Goal: Transaction & Acquisition: Purchase product/service

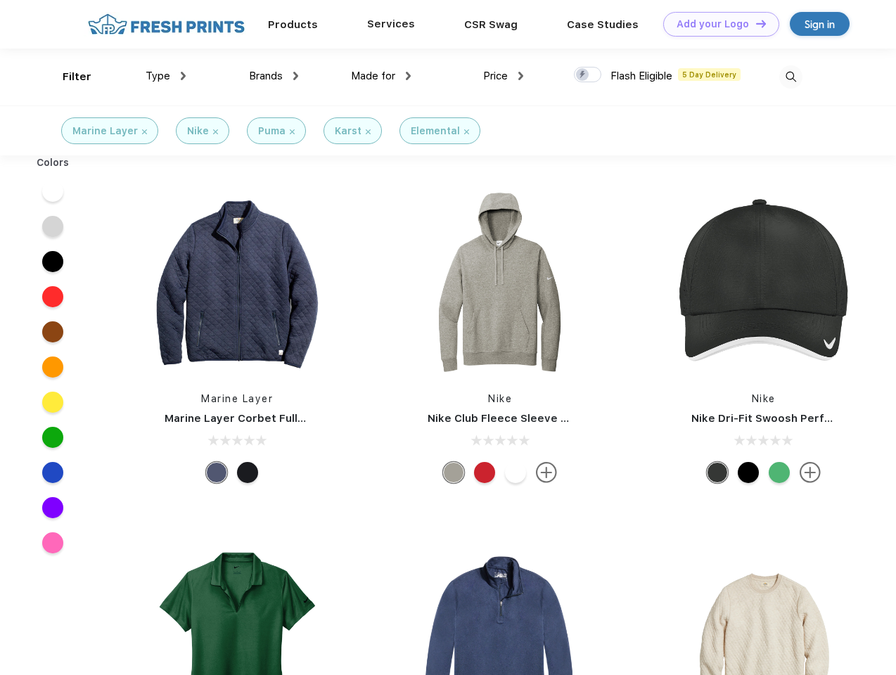
scroll to position [1, 0]
click at [716, 24] on link "Add your Logo Design Tool" at bounding box center [721, 24] width 116 height 25
click at [0, 0] on div "Design Tool" at bounding box center [0, 0] width 0 height 0
click at [755, 23] on link "Add your Logo Design Tool" at bounding box center [721, 24] width 116 height 25
click at [68, 77] on div "Filter" at bounding box center [77, 77] width 29 height 16
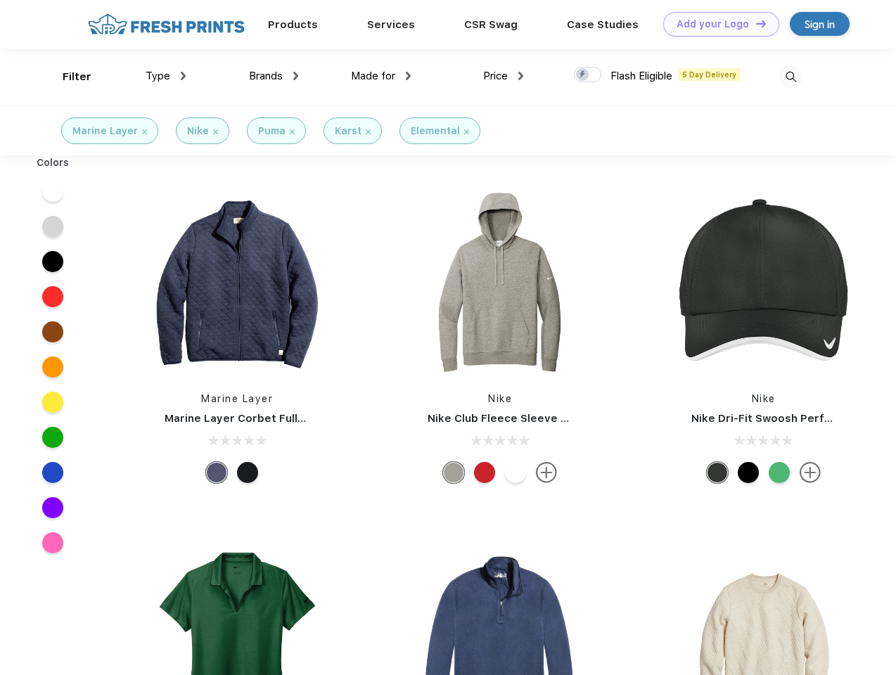
click at [166, 76] on span "Type" at bounding box center [158, 76] width 25 height 13
click at [274, 76] on span "Brands" at bounding box center [266, 76] width 34 height 13
click at [381, 76] on span "Made for" at bounding box center [373, 76] width 44 height 13
click at [504, 76] on span "Price" at bounding box center [495, 76] width 25 height 13
click at [588, 75] on div at bounding box center [587, 74] width 27 height 15
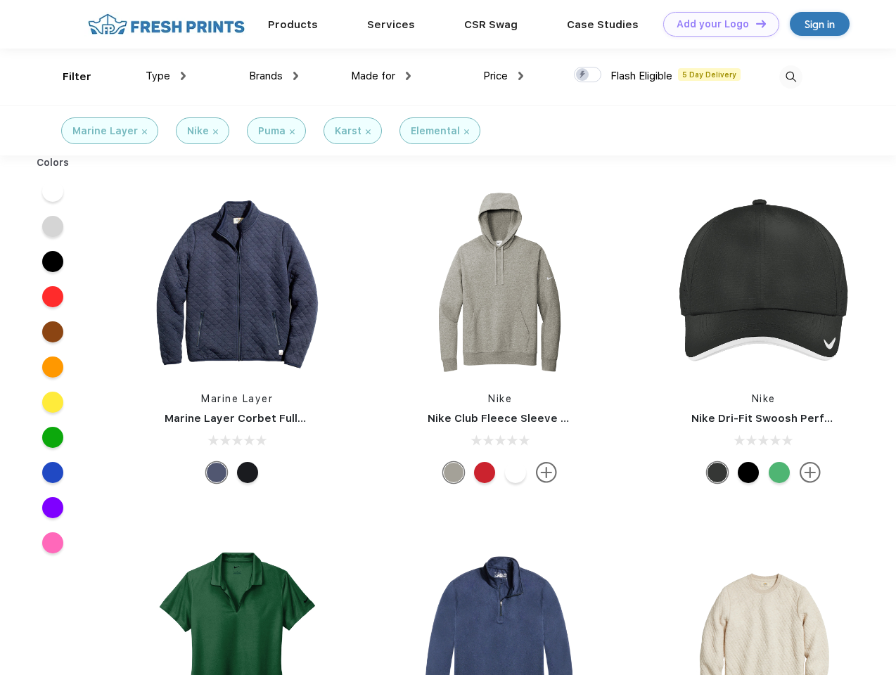
click at [583, 75] on input "checkbox" at bounding box center [578, 70] width 9 height 9
click at [791, 77] on img at bounding box center [791, 76] width 23 height 23
